Goal: Navigation & Orientation: Understand site structure

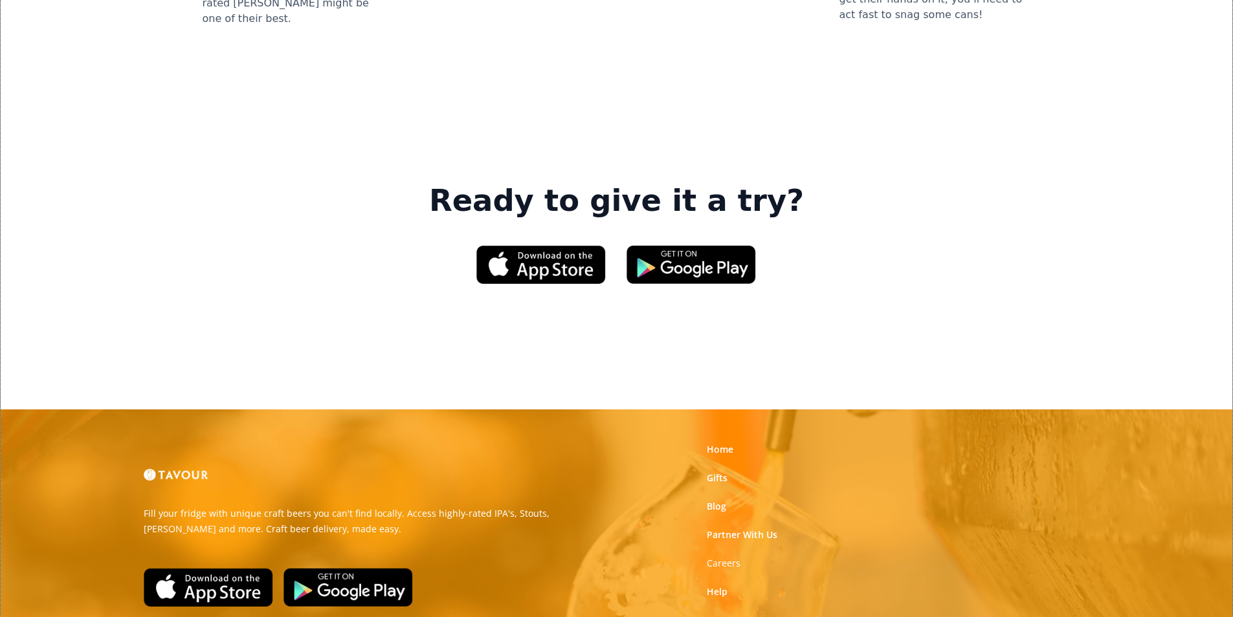
scroll to position [1958, 0]
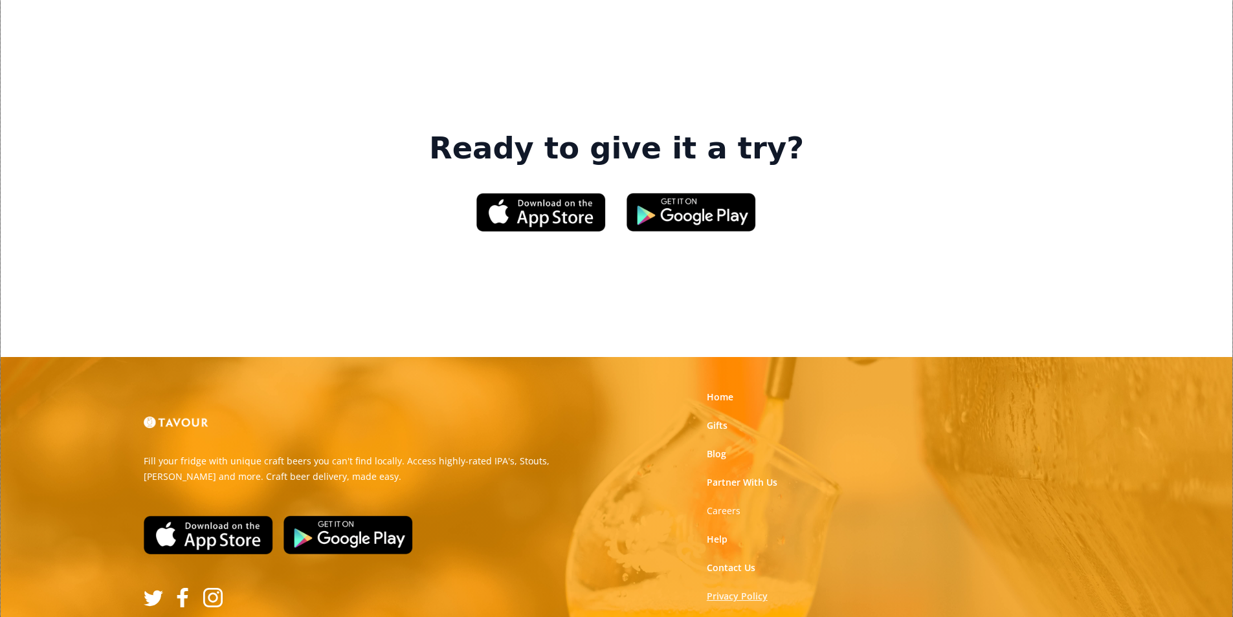
click at [739, 590] on link "Privacy Policy" at bounding box center [737, 596] width 61 height 13
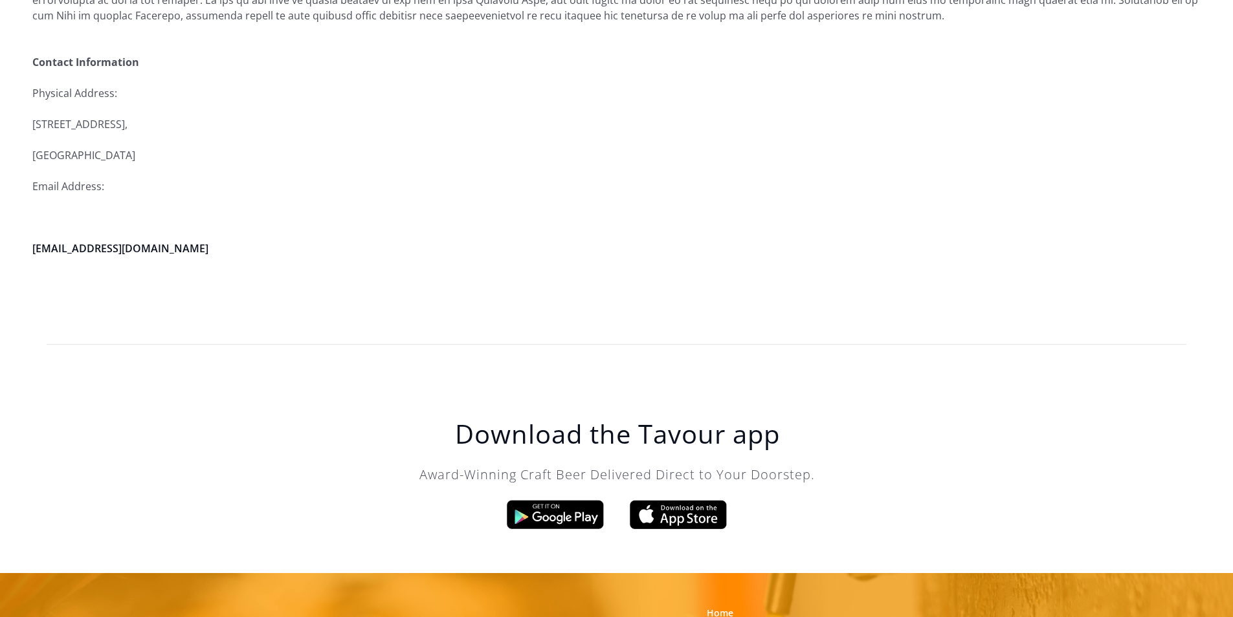
scroll to position [3685, 0]
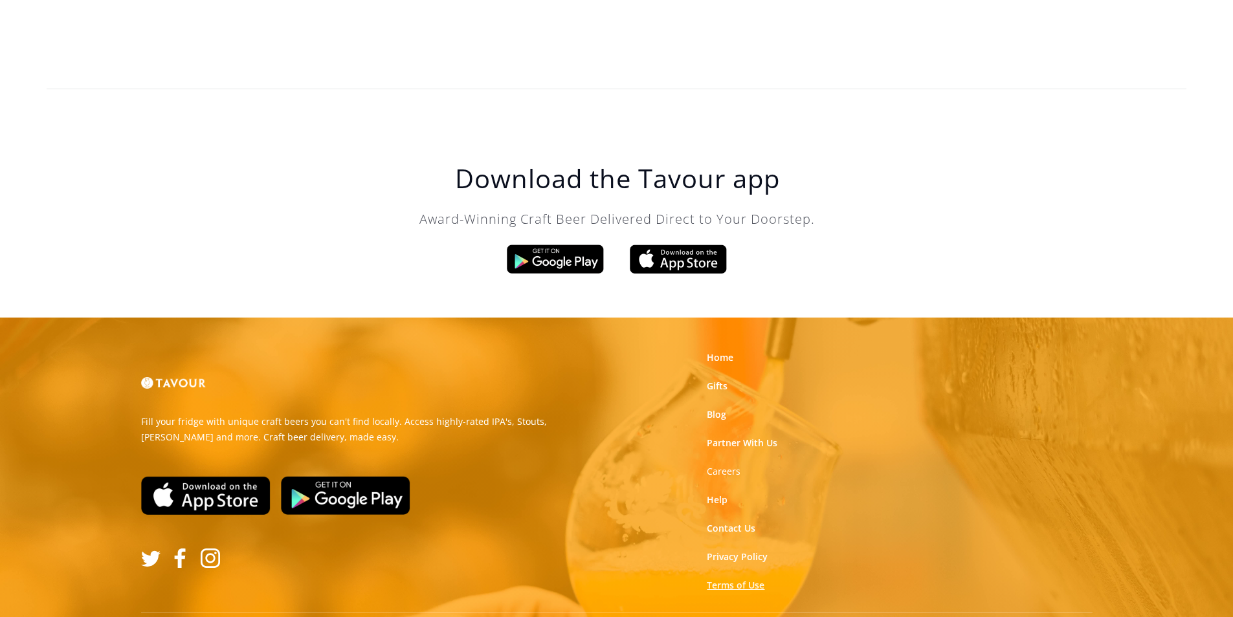
click at [729, 579] on link "Terms of Use" at bounding box center [736, 585] width 58 height 13
